Goal: Task Accomplishment & Management: Manage account settings

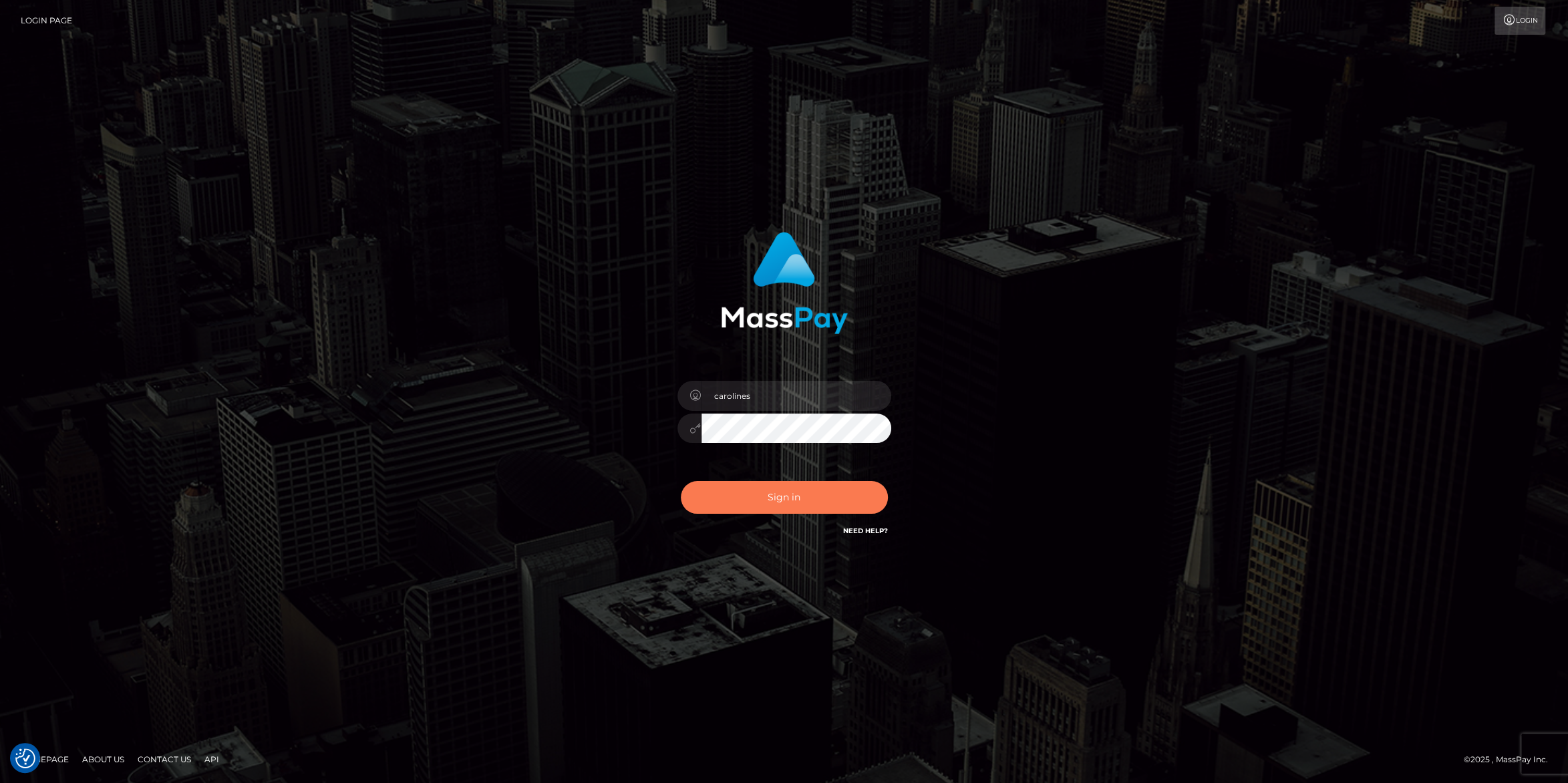
checkbox input "true"
click at [765, 509] on button "Sign in" at bounding box center [784, 497] width 207 height 33
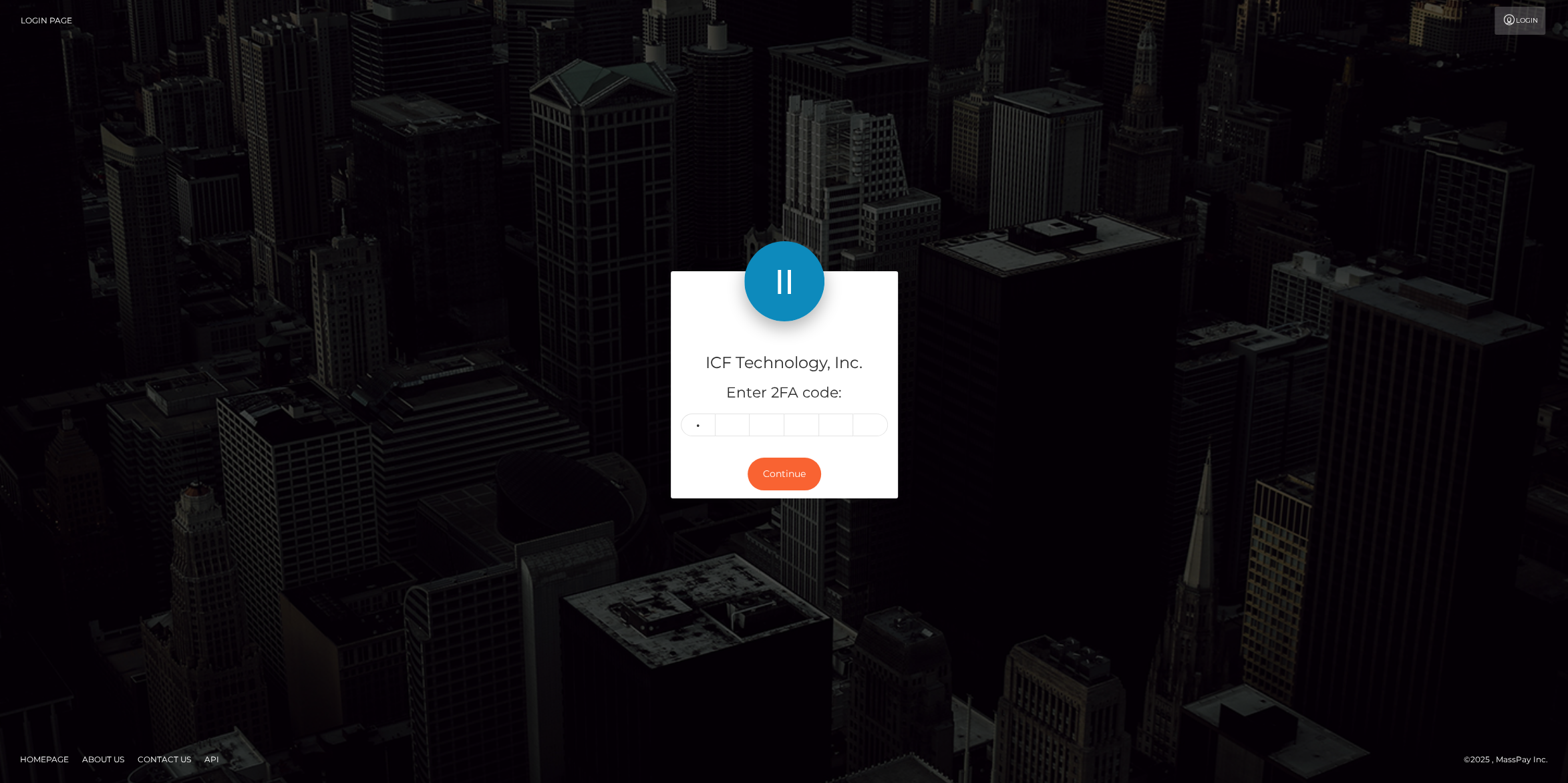
type input "2"
type input "9"
type input "3"
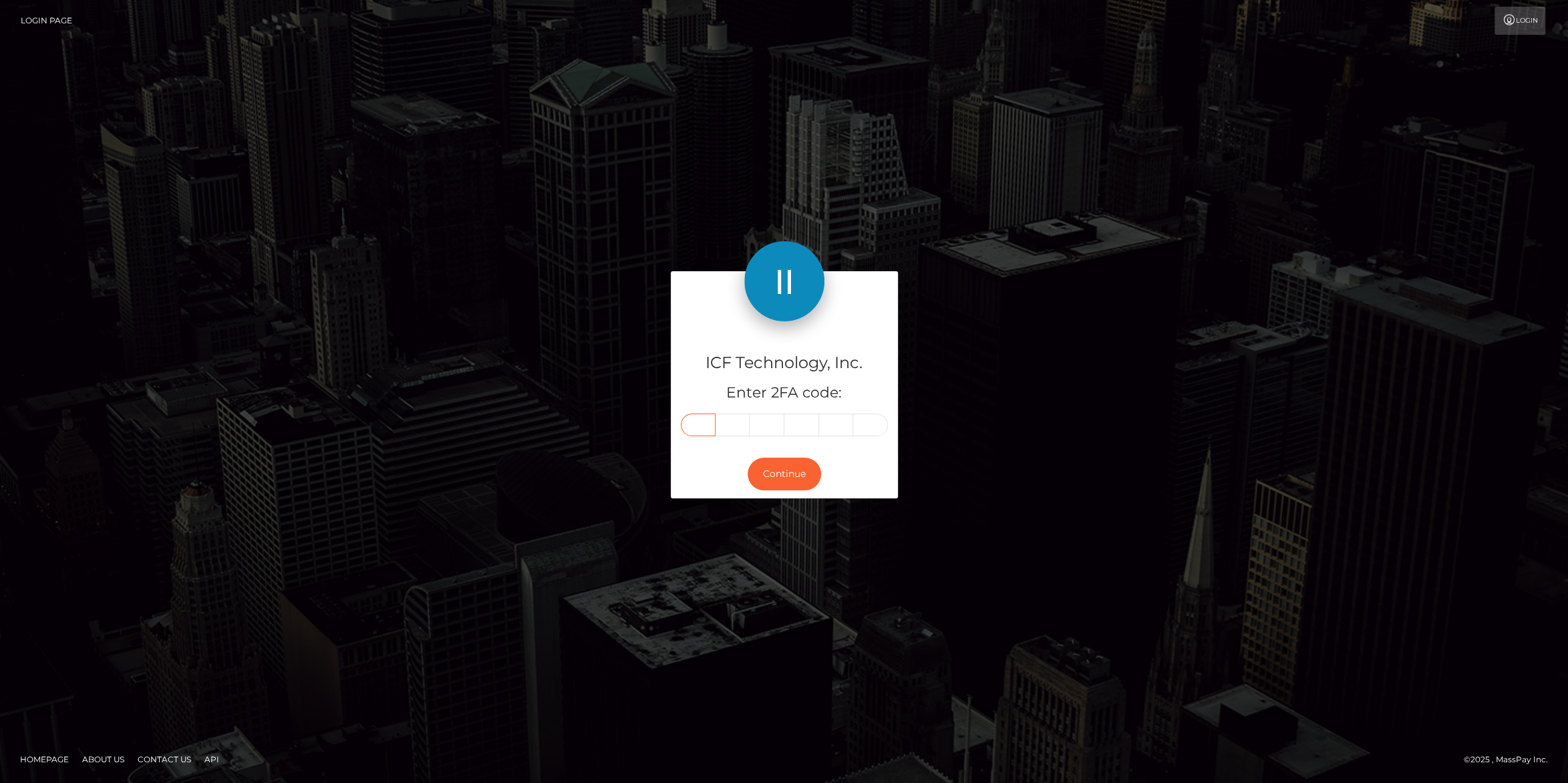
type input "2"
type input "3"
type input "6"
type input "5"
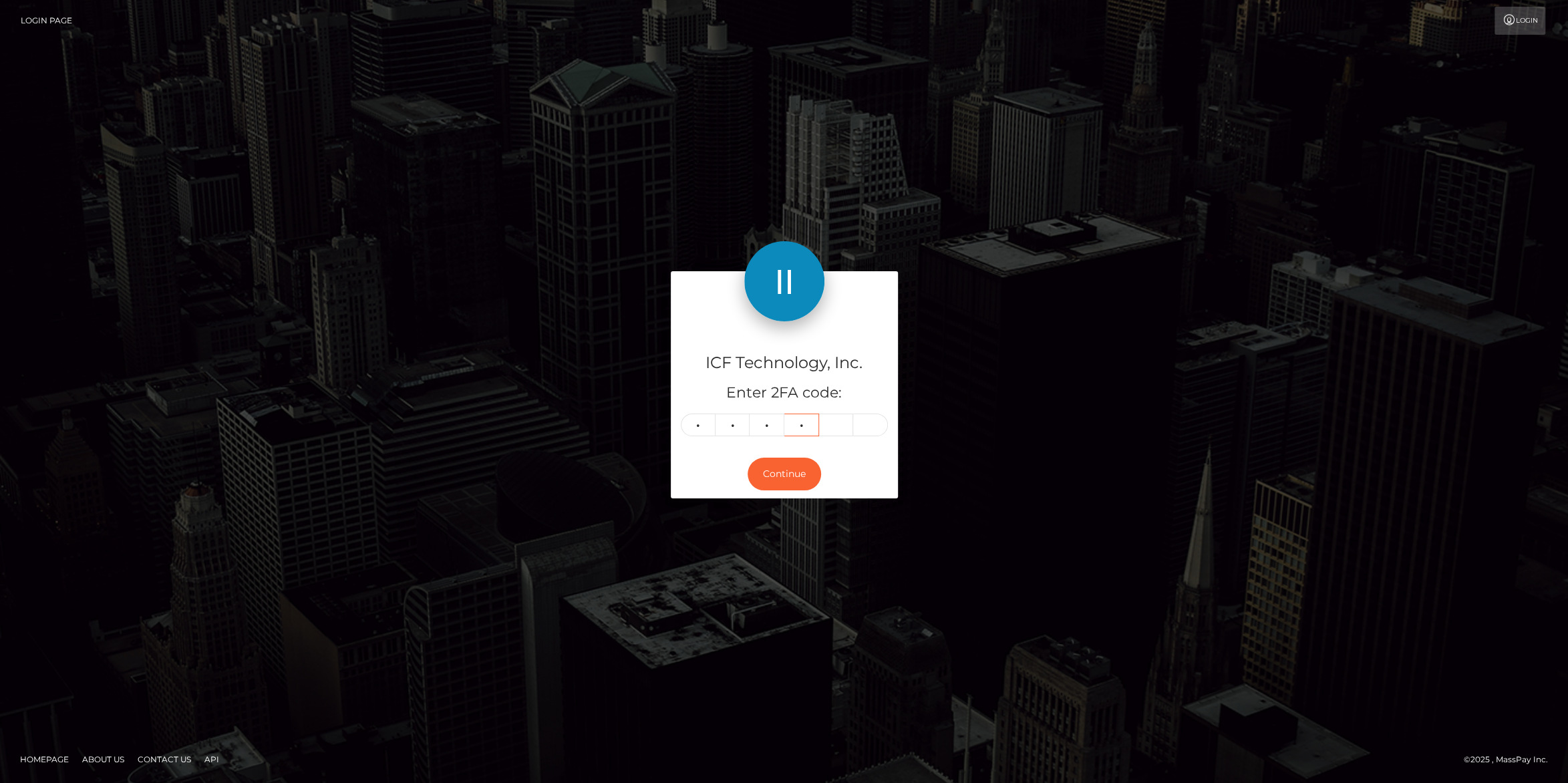
type input "9"
type input "0"
type input "1"
drag, startPoint x: 768, startPoint y: 469, endPoint x: 840, endPoint y: 448, distance: 75.0
click at [768, 470] on button "Continue" at bounding box center [785, 474] width 74 height 33
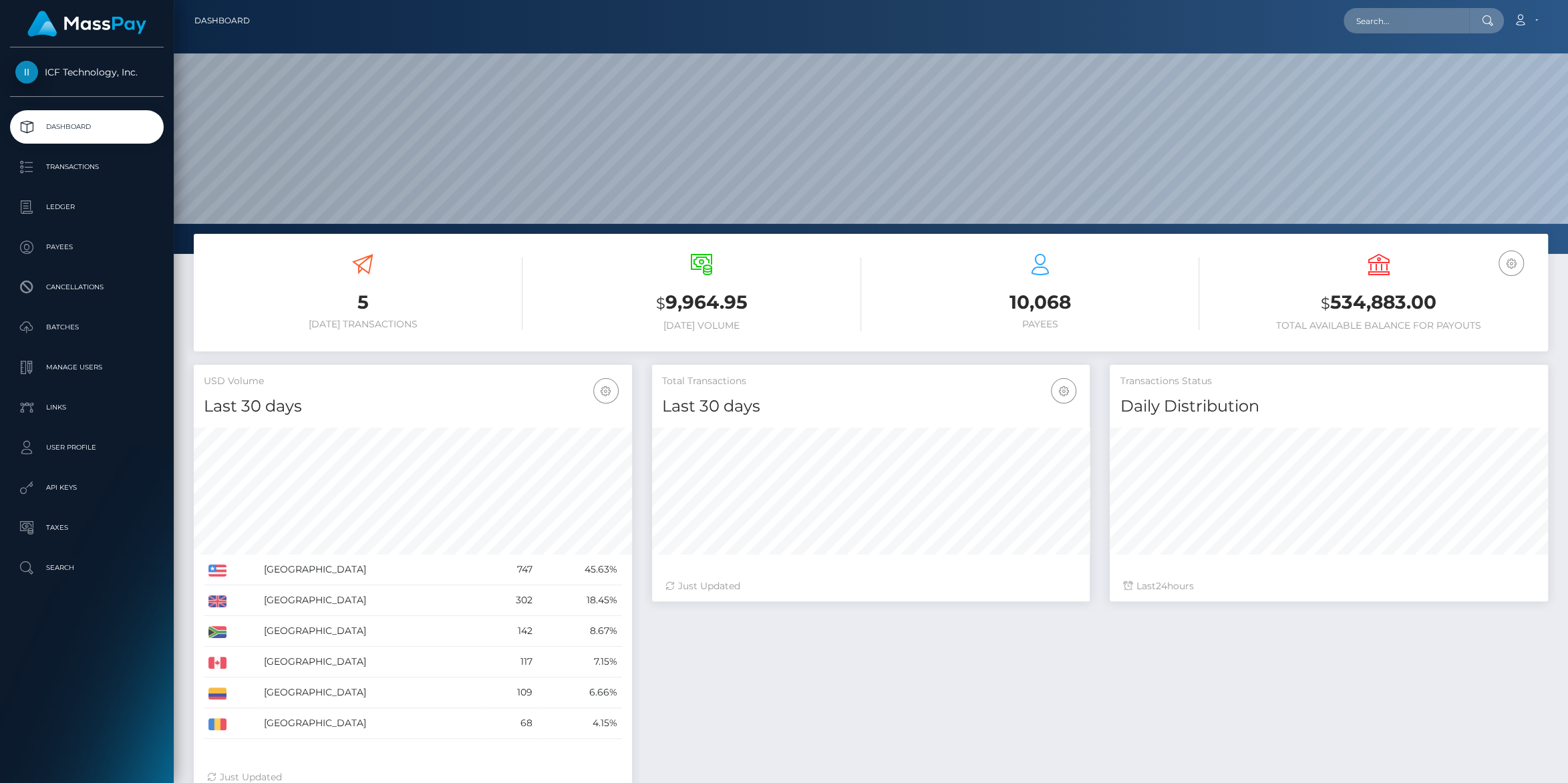
scroll to position [236, 437]
click at [69, 329] on p "Batches" at bounding box center [87, 327] width 143 height 20
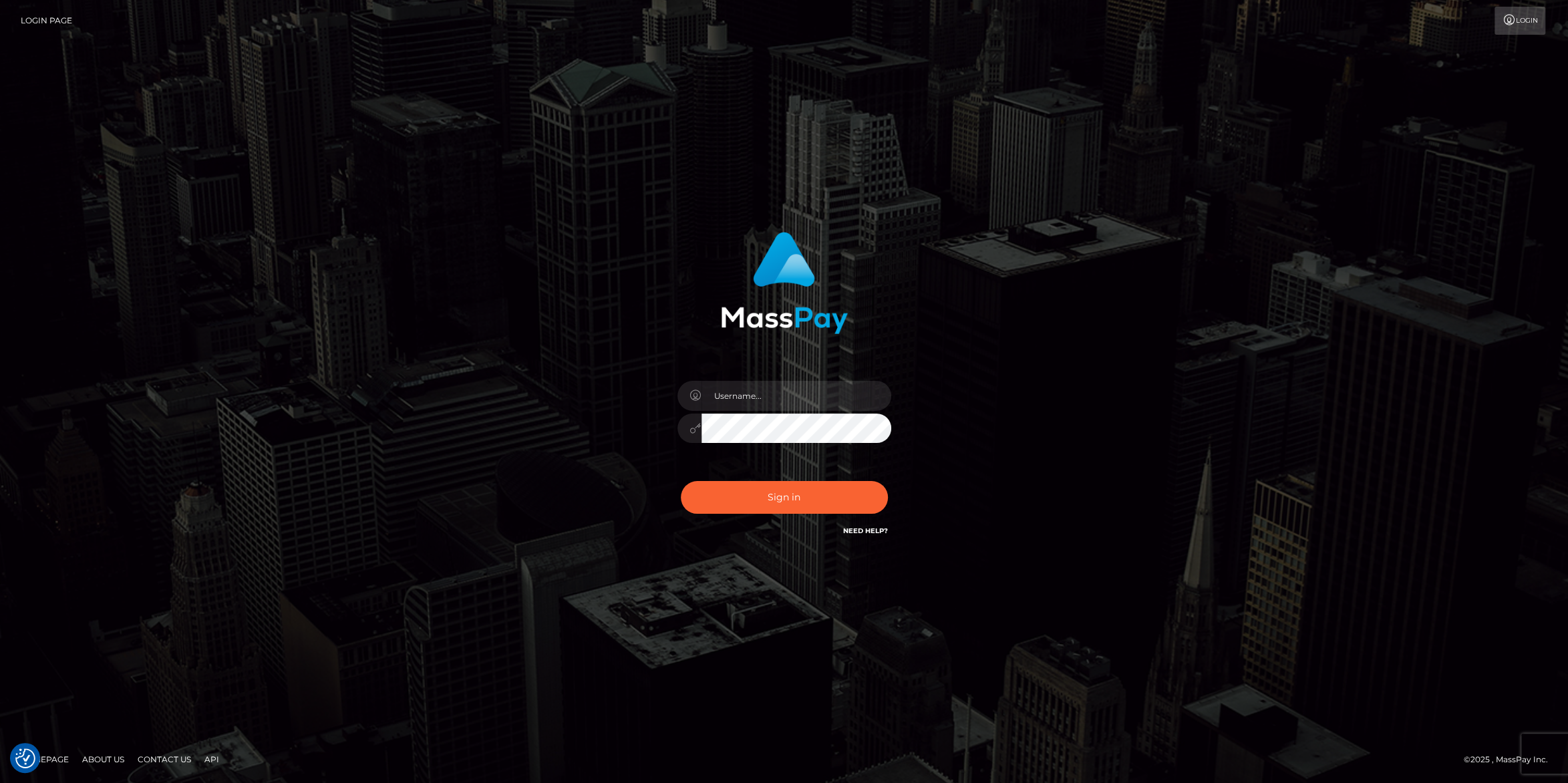
type input "carolines"
click at [797, 500] on button "Sign in" at bounding box center [784, 497] width 207 height 33
click at [782, 499] on button "Sign in" at bounding box center [784, 497] width 207 height 33
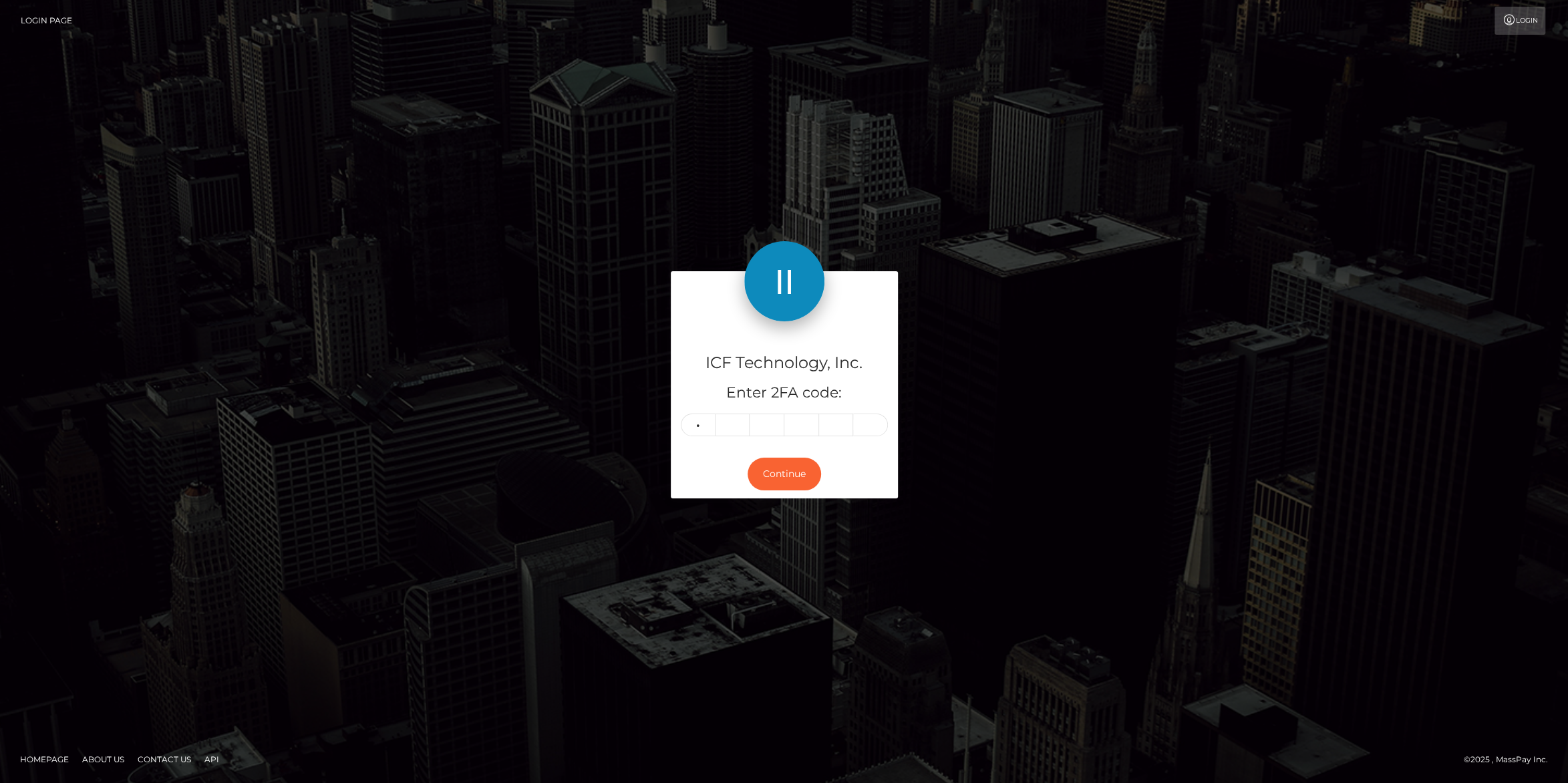
type input "9"
type input "6"
type input "9"
type input "2"
type input "8"
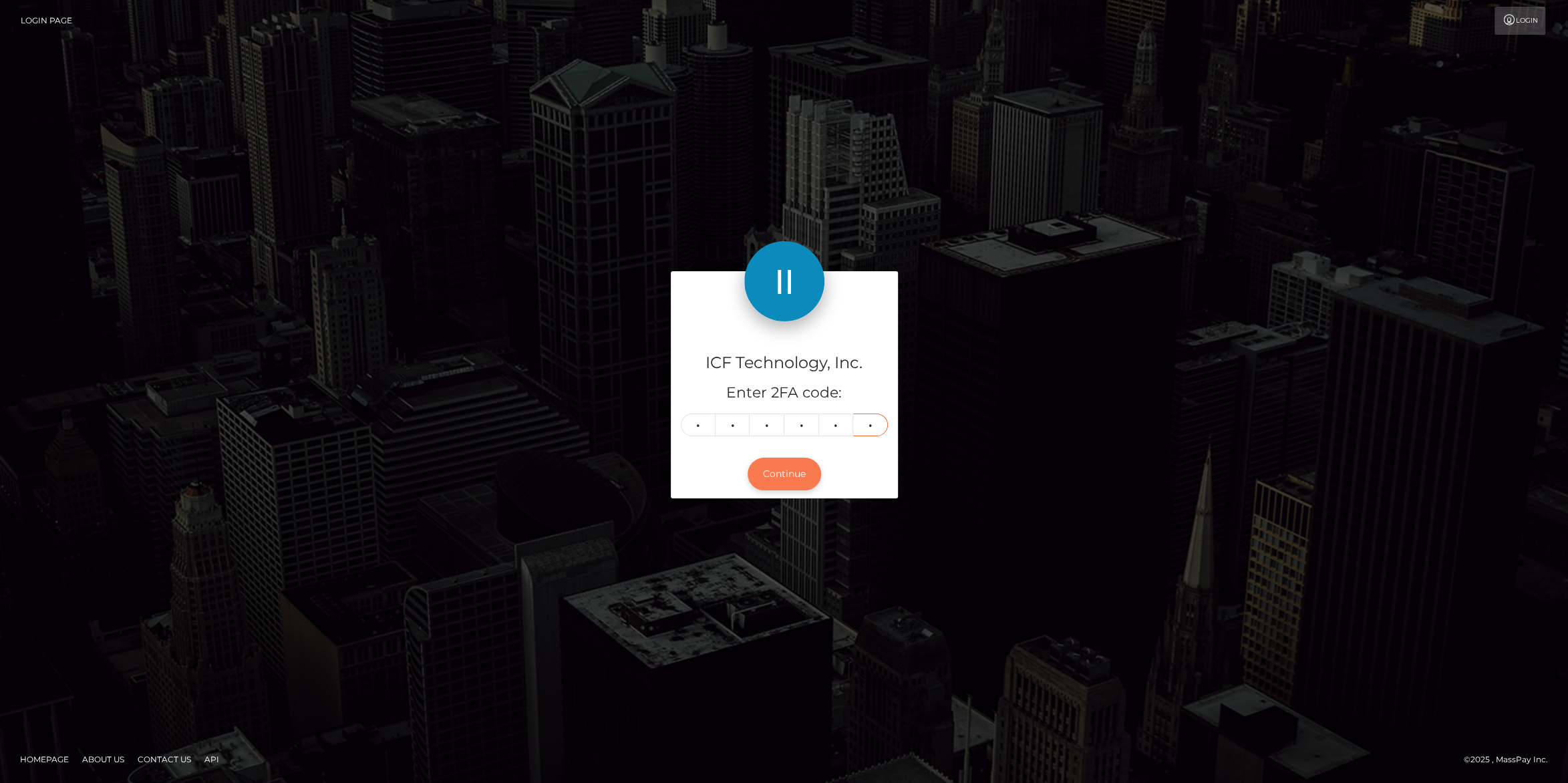
type input "0"
click at [797, 482] on button "Continue" at bounding box center [785, 474] width 74 height 33
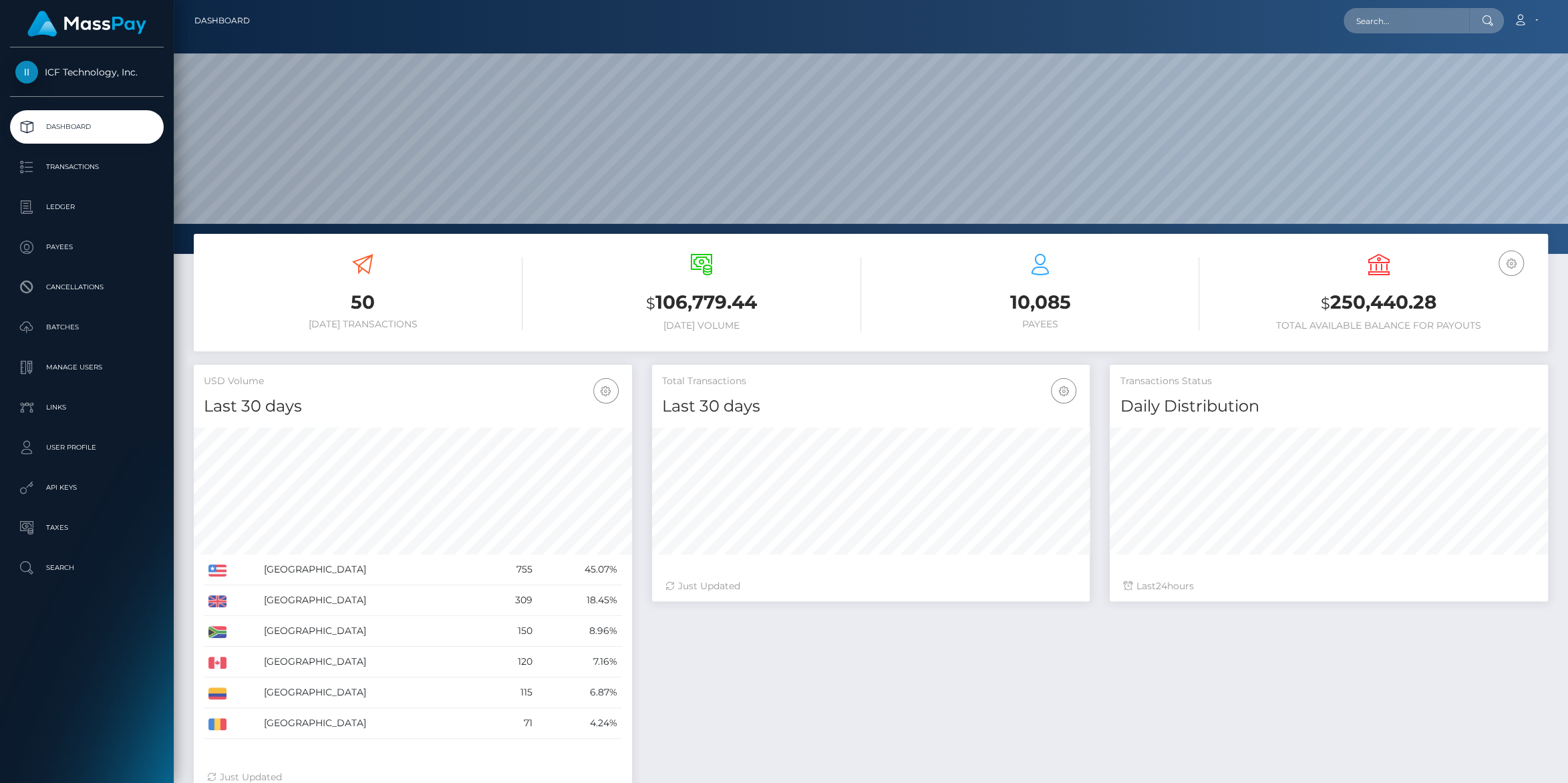
scroll to position [236, 437]
click at [70, 327] on p "Batches" at bounding box center [87, 327] width 143 height 20
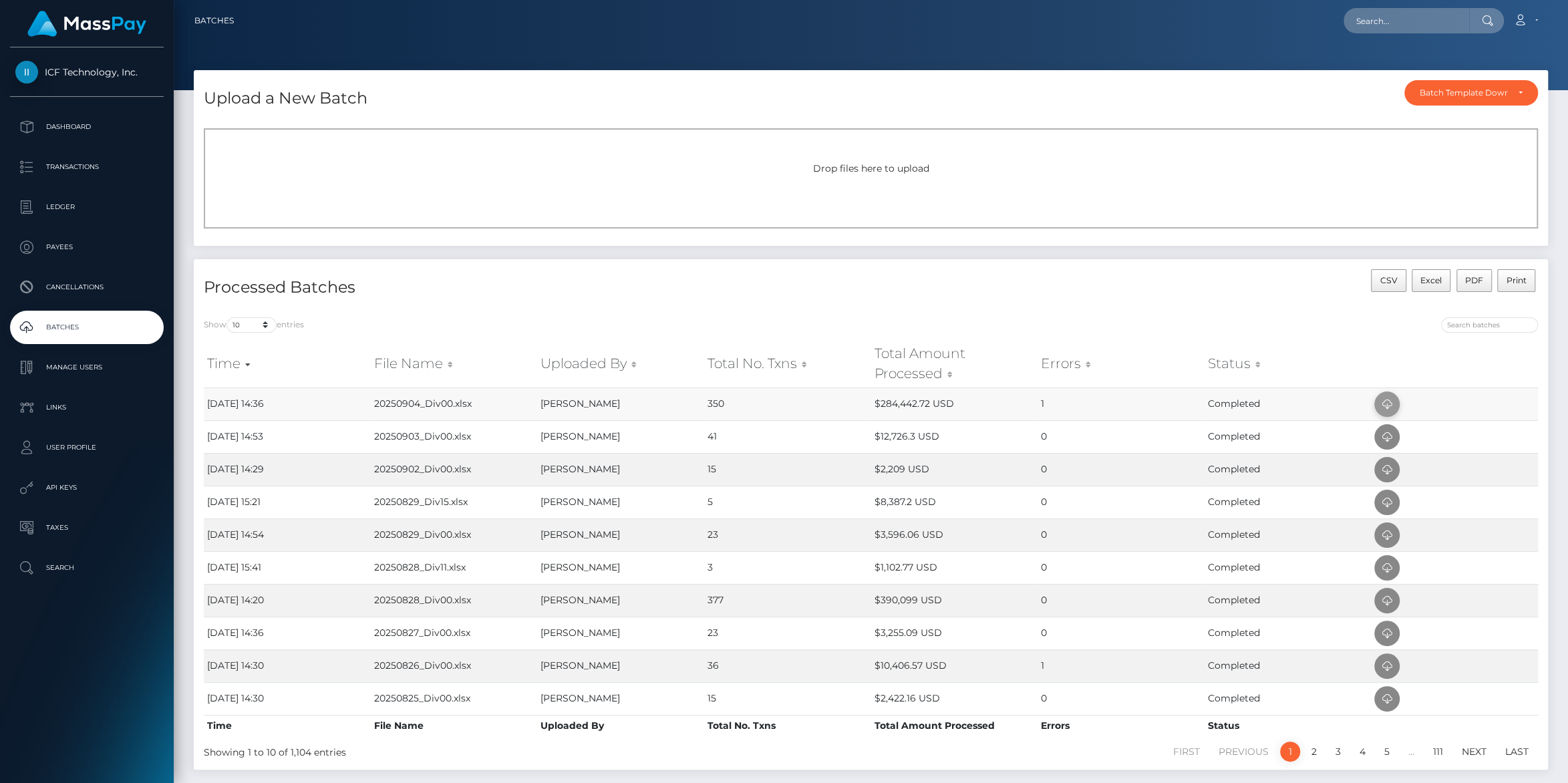
click at [1386, 403] on icon at bounding box center [1387, 405] width 16 height 17
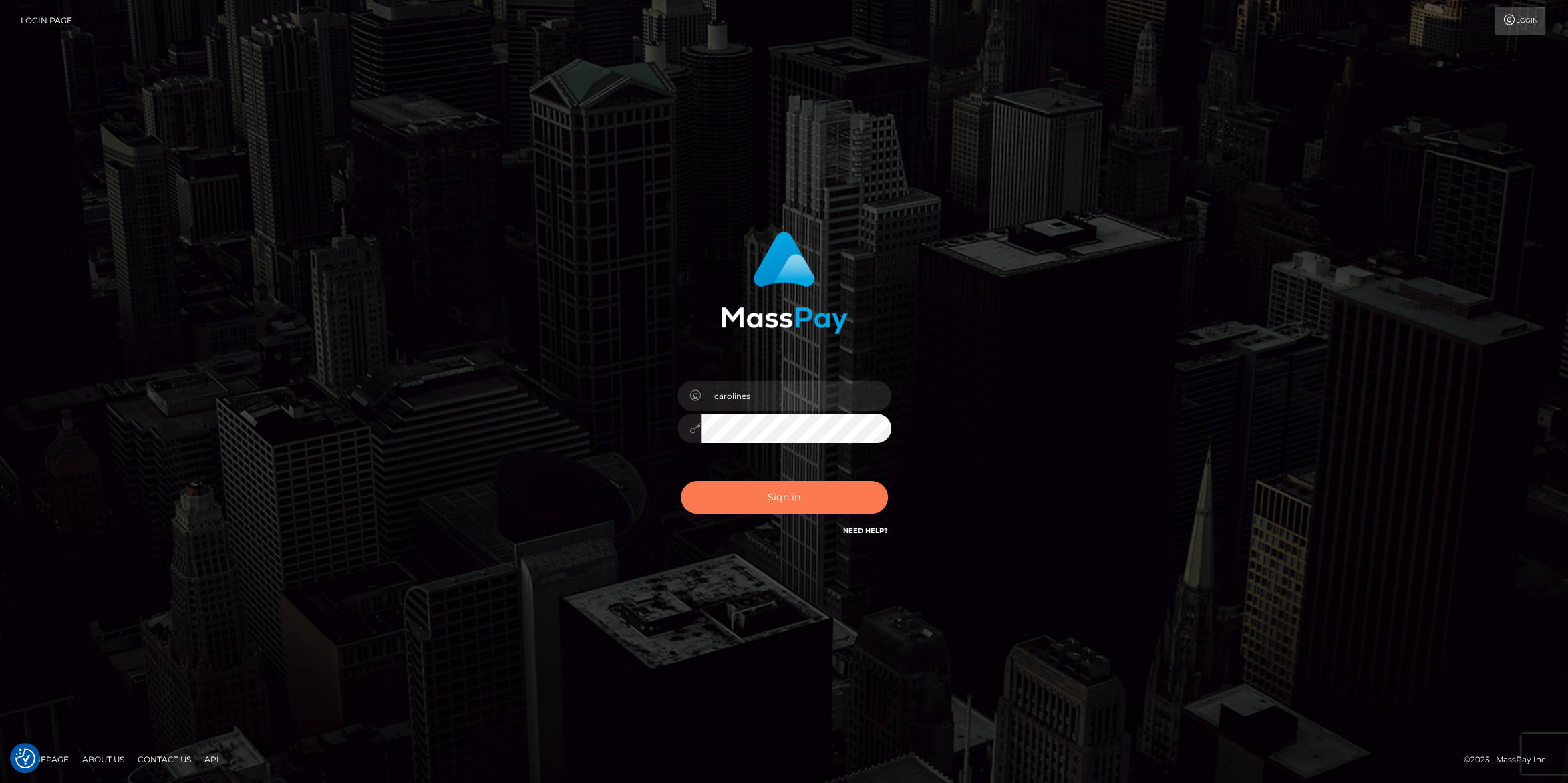
click at [783, 497] on button "Sign in" at bounding box center [784, 497] width 207 height 33
click at [773, 500] on button "Sign in" at bounding box center [784, 497] width 207 height 33
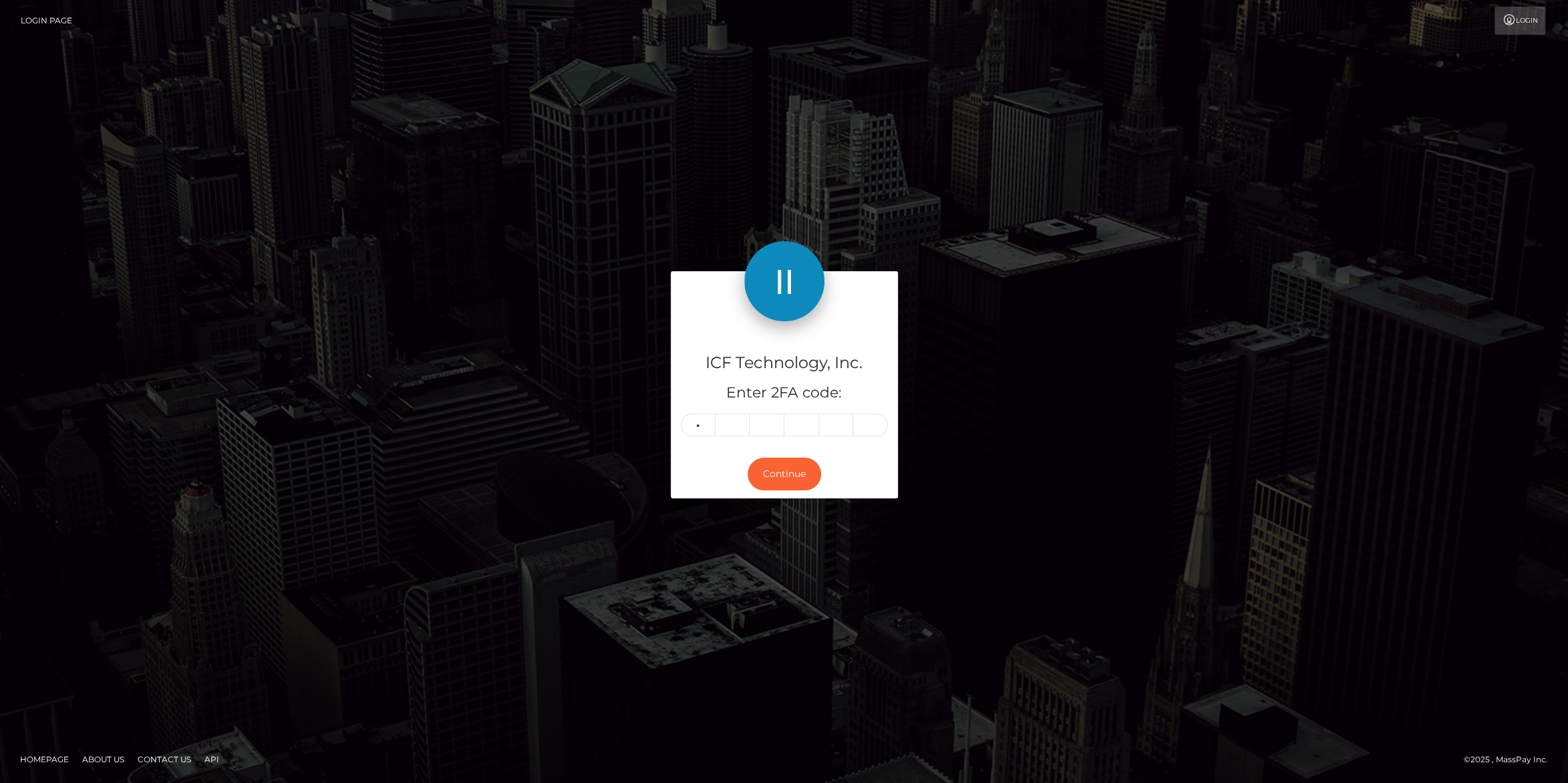
type input "8"
type input "5"
type input "4"
type input "0"
type input "9"
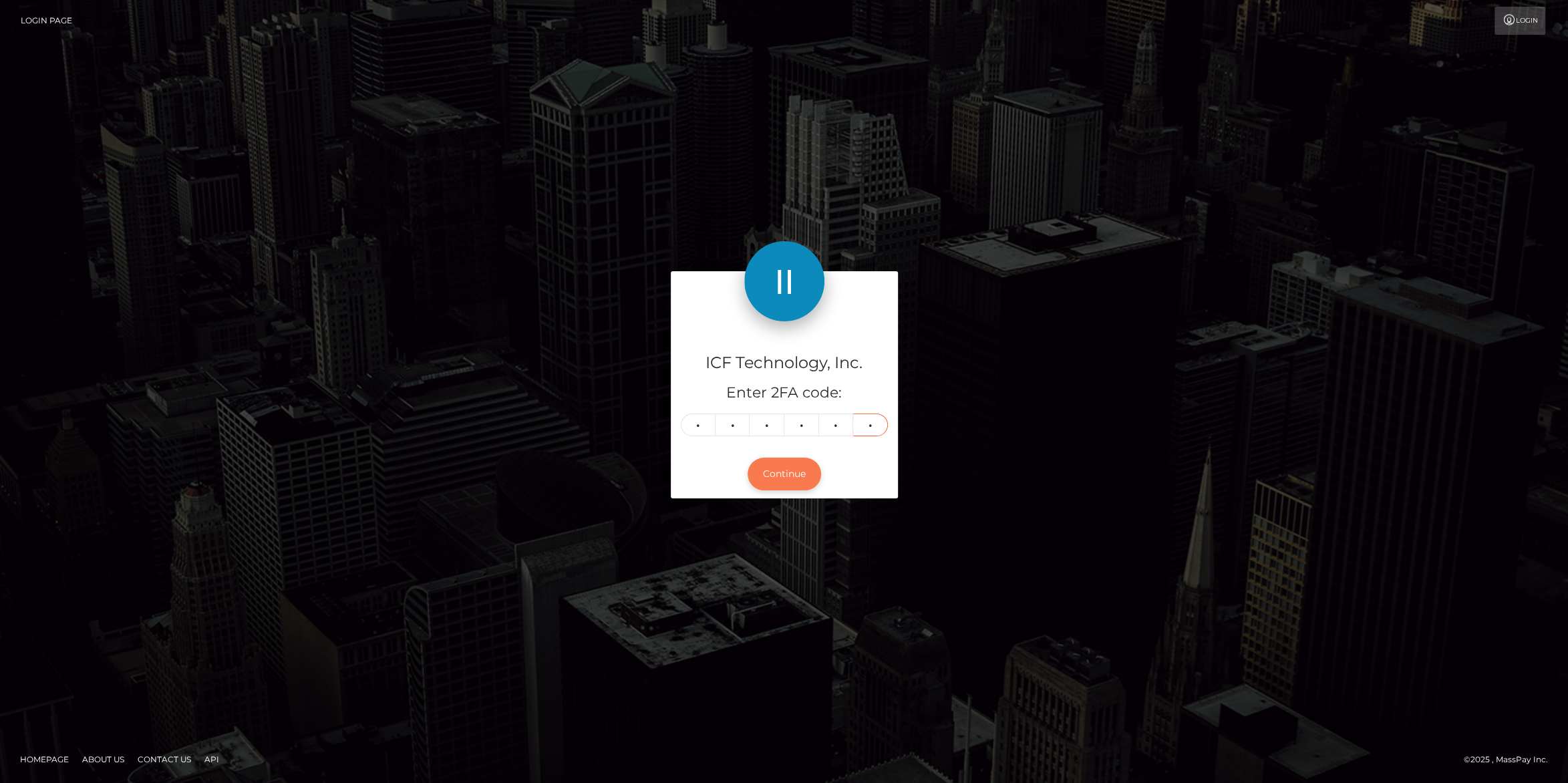
type input "8"
click at [767, 458] on div "Continue" at bounding box center [784, 474] width 227 height 49
click at [777, 471] on button "Continue" at bounding box center [785, 474] width 74 height 33
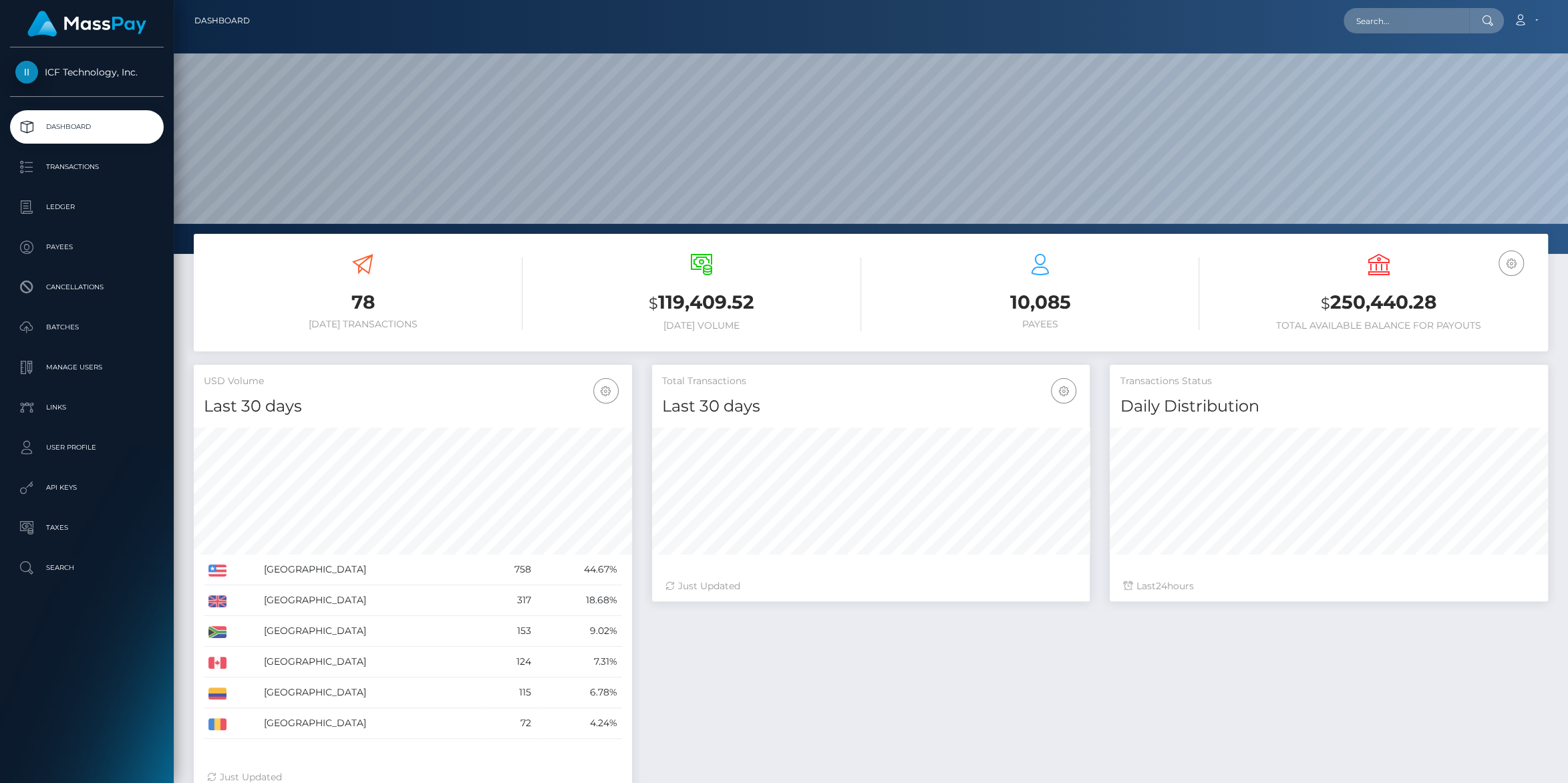
scroll to position [236, 437]
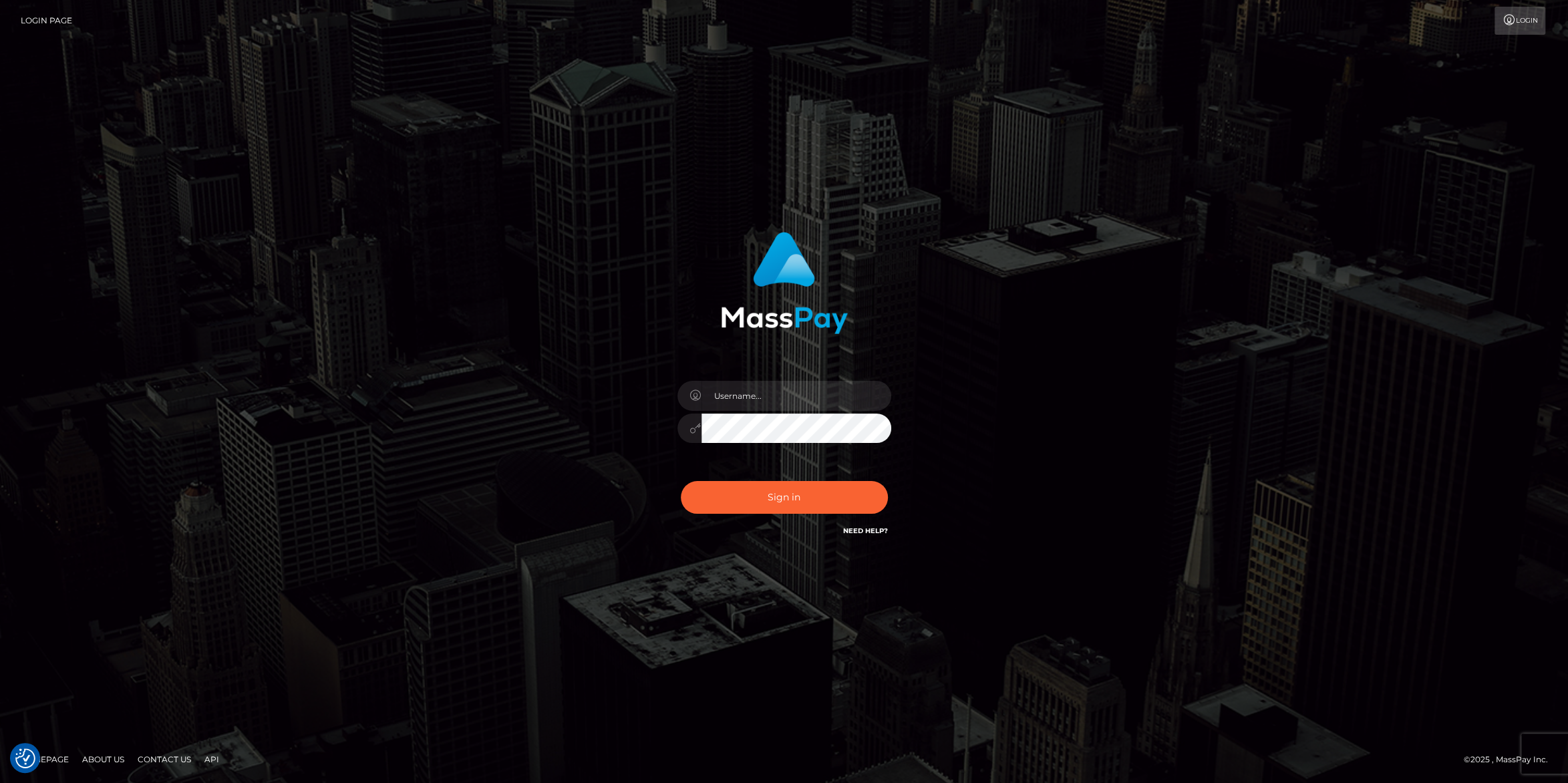
type input "carolines"
